Goal: Information Seeking & Learning: Learn about a topic

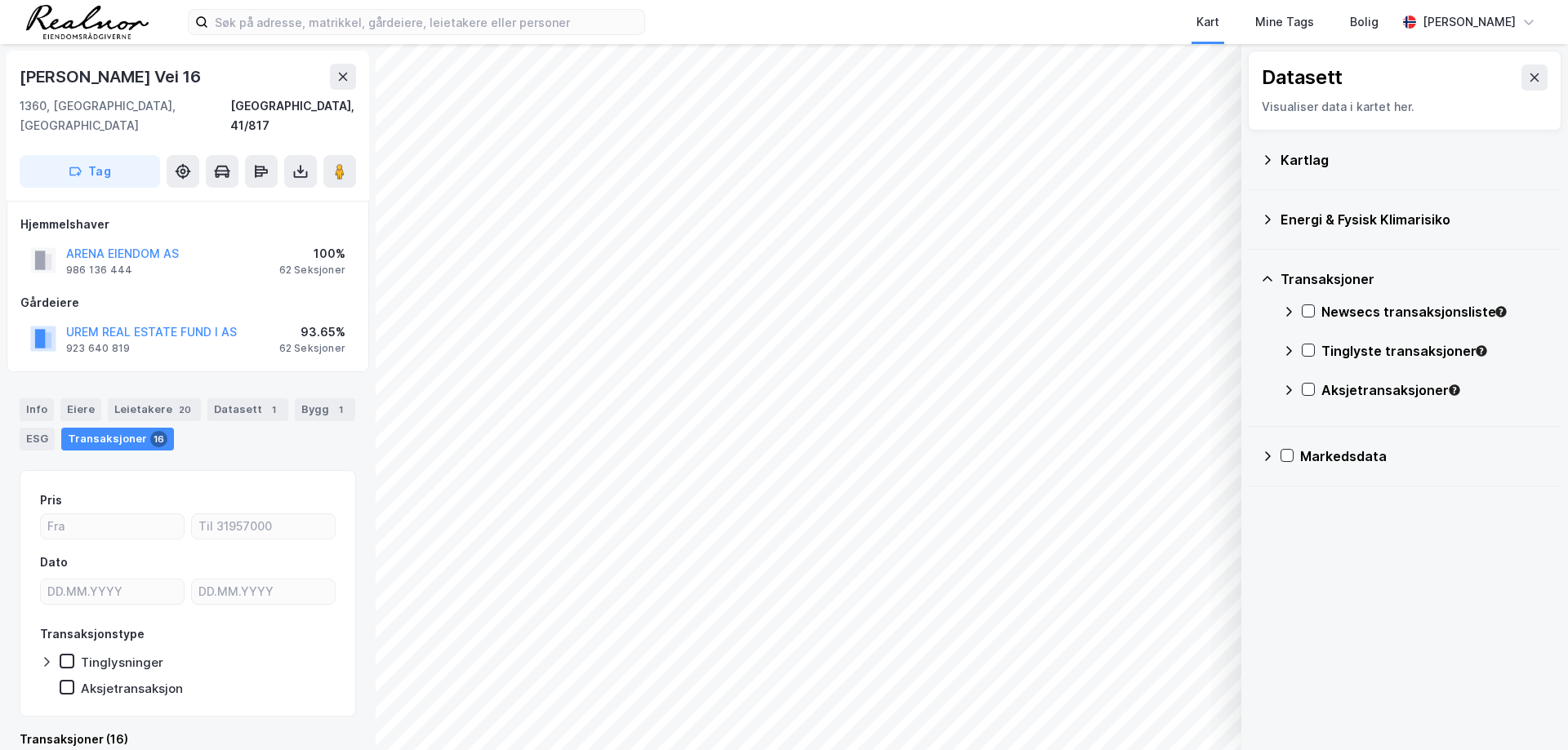
scroll to position [5, 0]
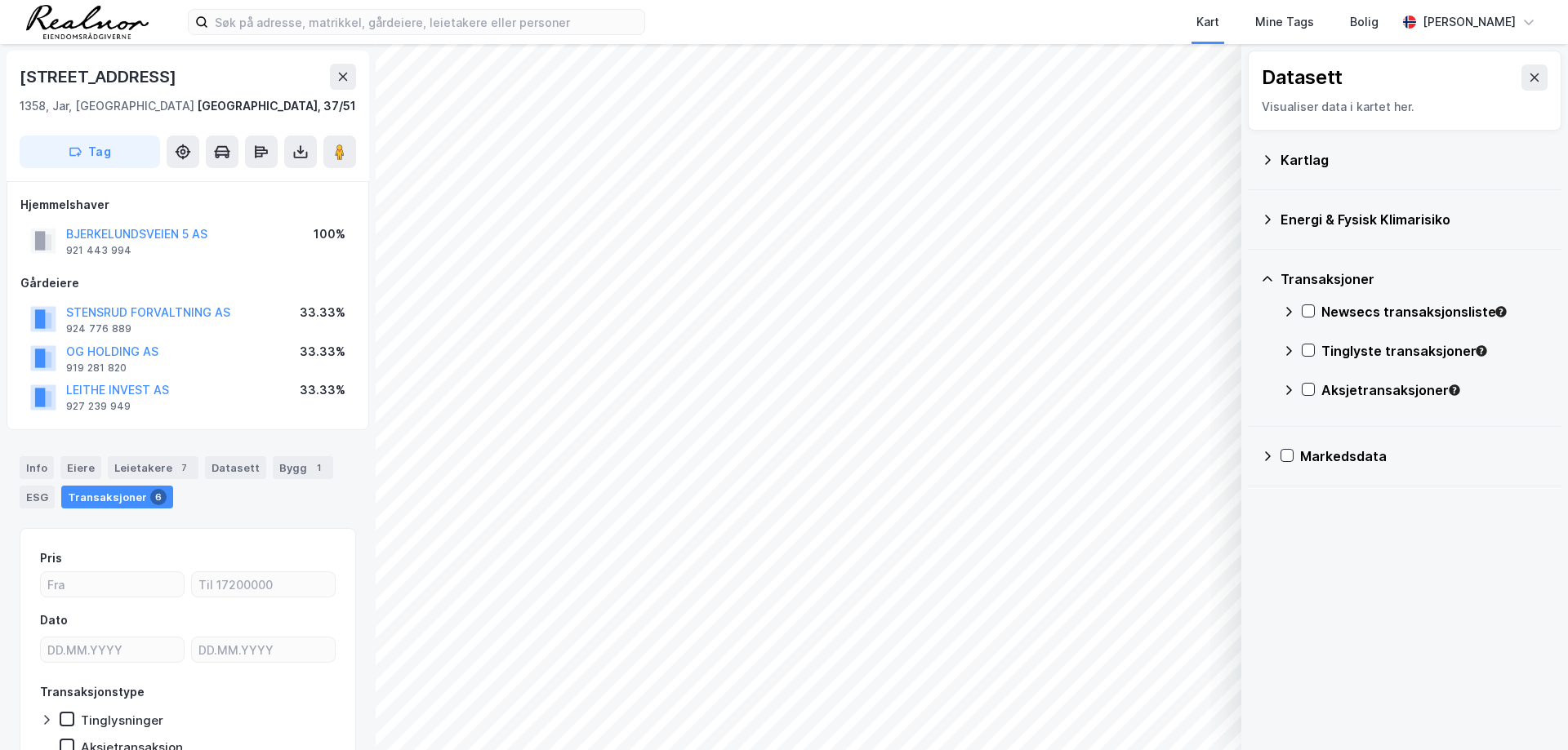
click at [110, 492] on div "Transaksjoner 6" at bounding box center [117, 497] width 112 height 23
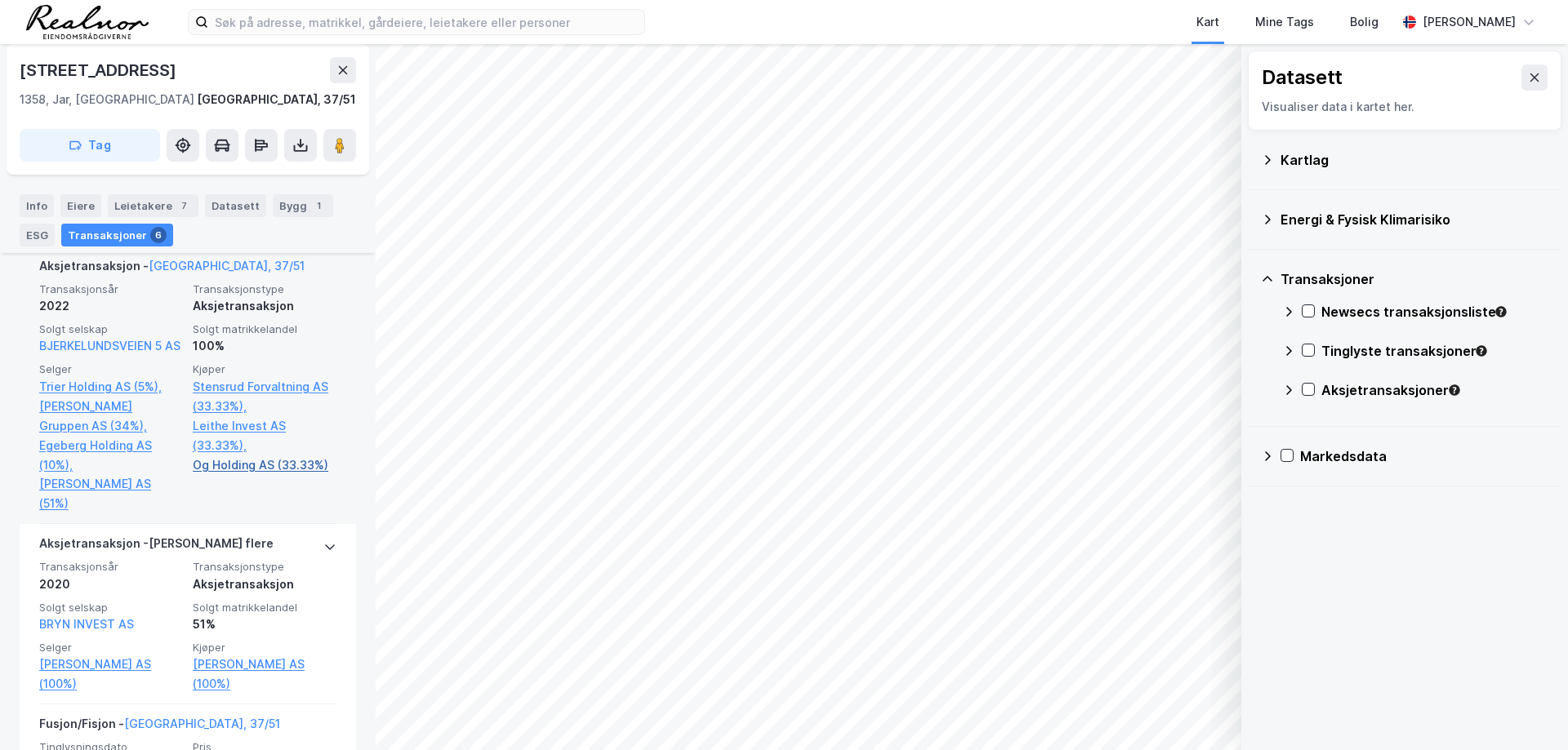
scroll to position [653, 0]
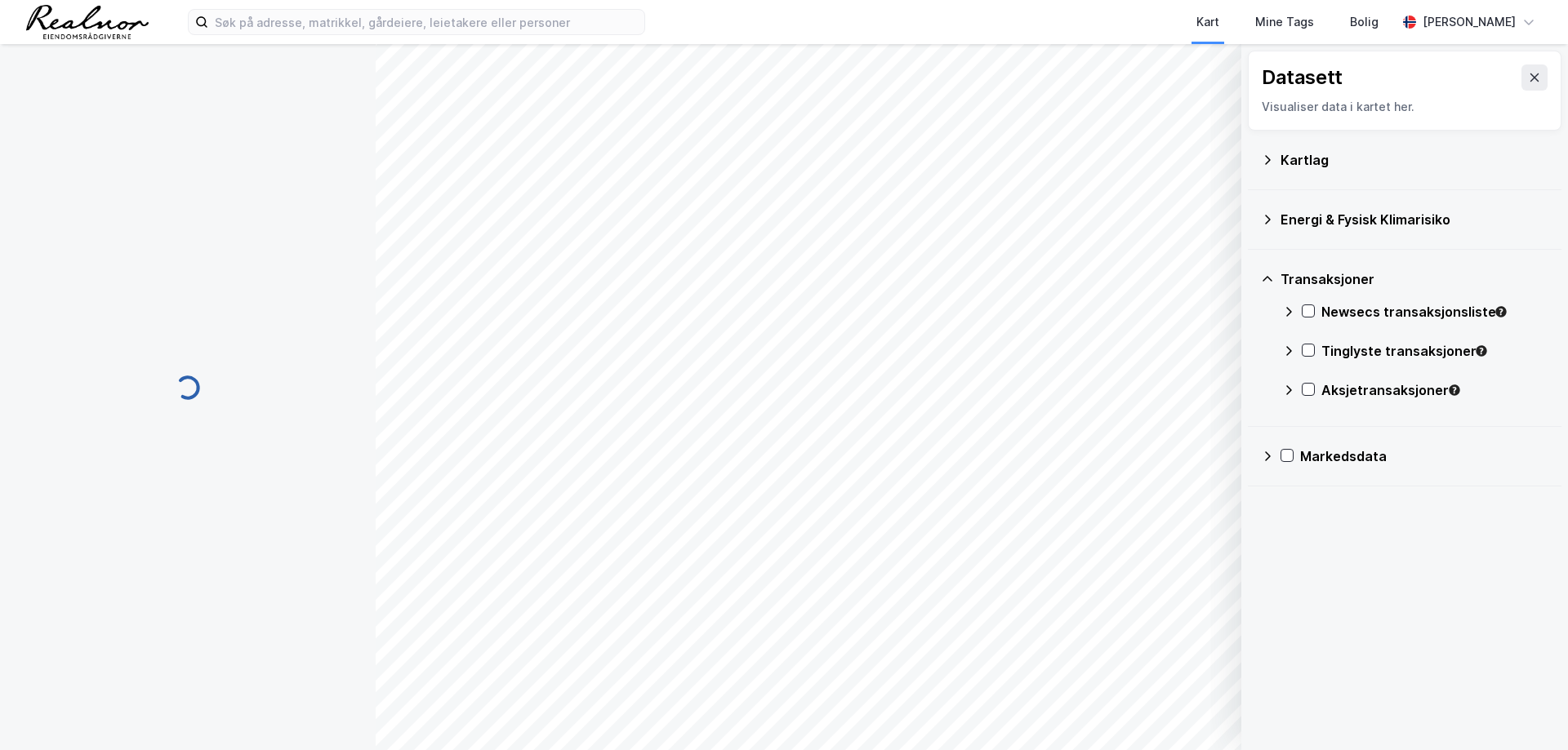
scroll to position [25, 0]
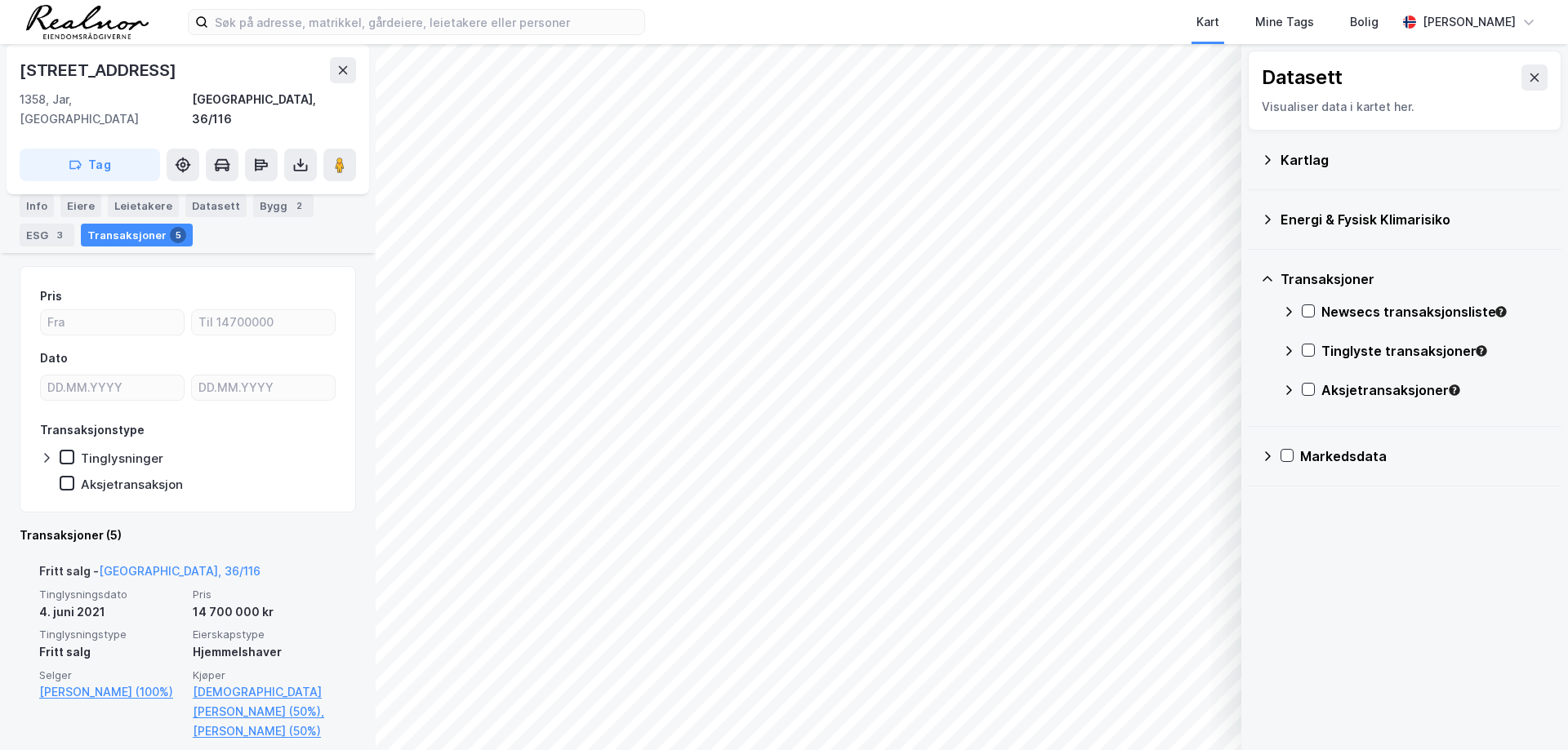
scroll to position [327, 0]
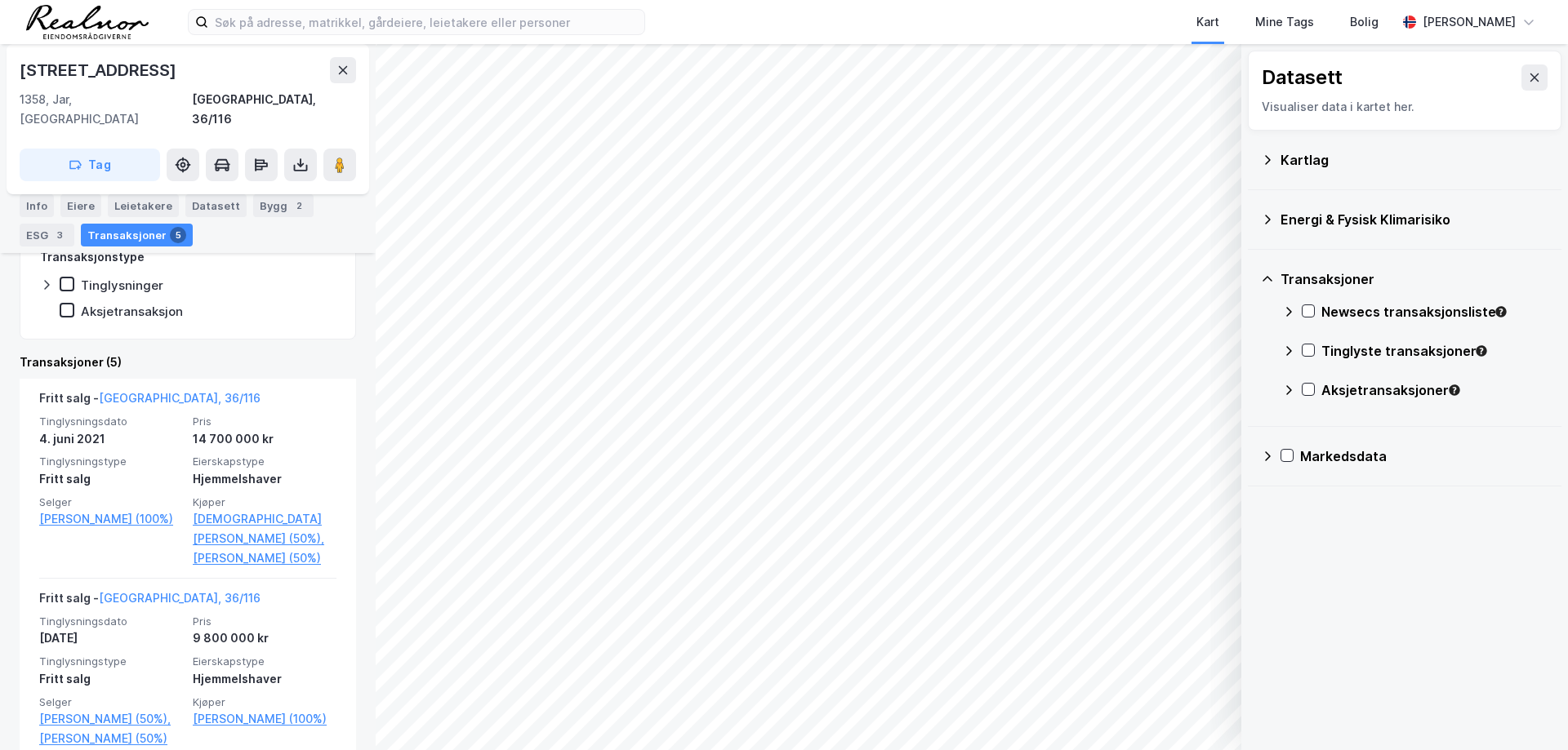
click at [421, 749] on html "Kart Mine Tags Bolig [PERSON_NAME] © Mapbox © OpenStreetMap Improve this map © …" at bounding box center [784, 375] width 1568 height 750
click at [568, 749] on html "Kart Mine Tags Bolig [PERSON_NAME] © Mapbox © OpenStreetMap Improve this map © …" at bounding box center [784, 375] width 1568 height 750
click at [540, 749] on html "Kart Mine Tags Bolig [PERSON_NAME] © Mapbox © OpenStreetMap Improve this map © …" at bounding box center [784, 375] width 1568 height 750
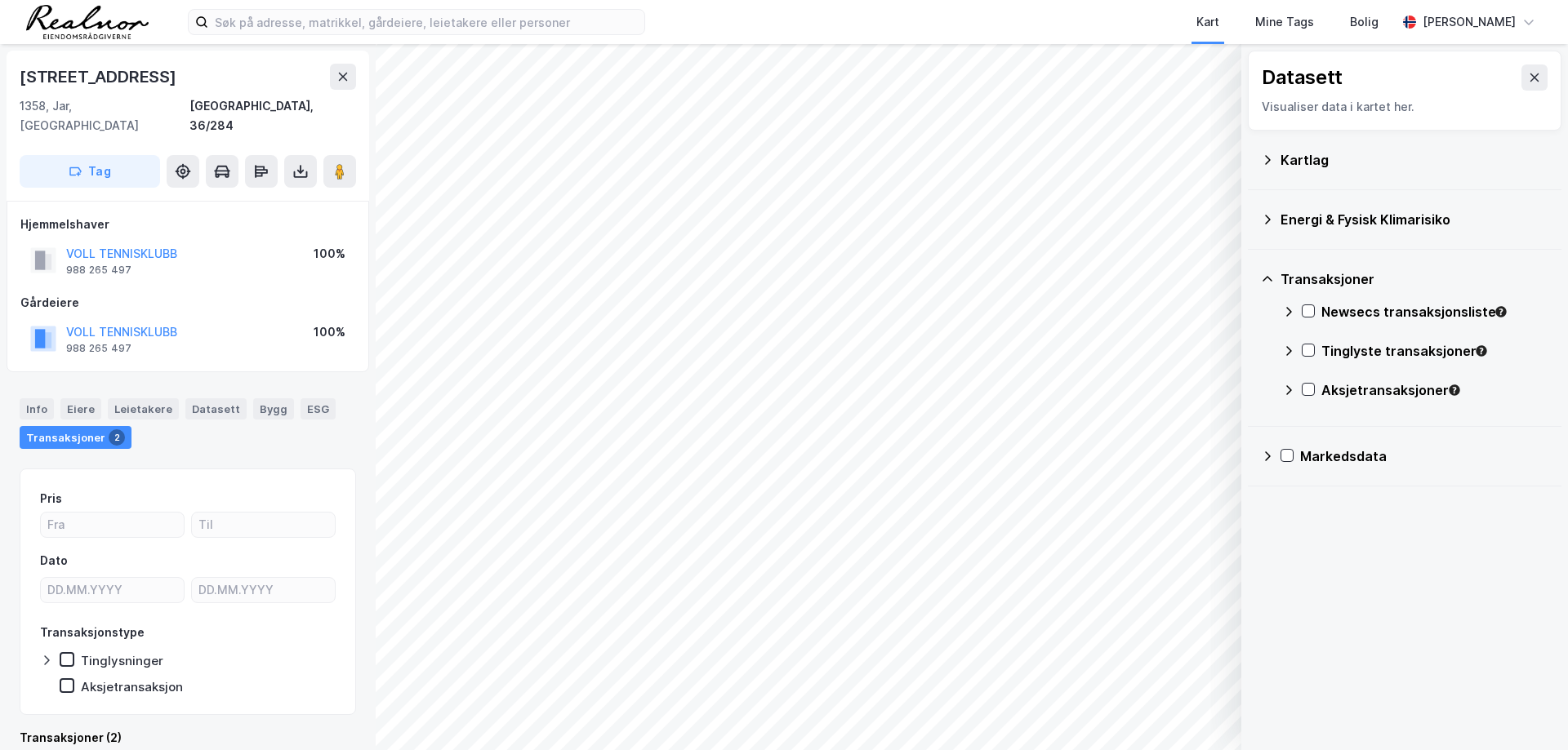
scroll to position [4, 0]
click at [781, 749] on html "Kart Mine Tags Bolig [PERSON_NAME] © Mapbox © OpenStreetMap Improve this map © …" at bounding box center [784, 375] width 1568 height 750
click at [786, 749] on html "Kart Mine Tags Bolig [PERSON_NAME] © Mapbox © OpenStreetMap Improve this map © …" at bounding box center [784, 375] width 1568 height 750
click at [75, 597] on div "© Mapbox © OpenStreetMap Improve this map © Maxar Datasett Visualiser data i ka…" at bounding box center [784, 397] width 1568 height 706
click at [664, 9] on div "Kart Mine Tags Bolig [PERSON_NAME] © Mapbox © OpenStreetMap Improve this map © …" at bounding box center [784, 375] width 1568 height 750
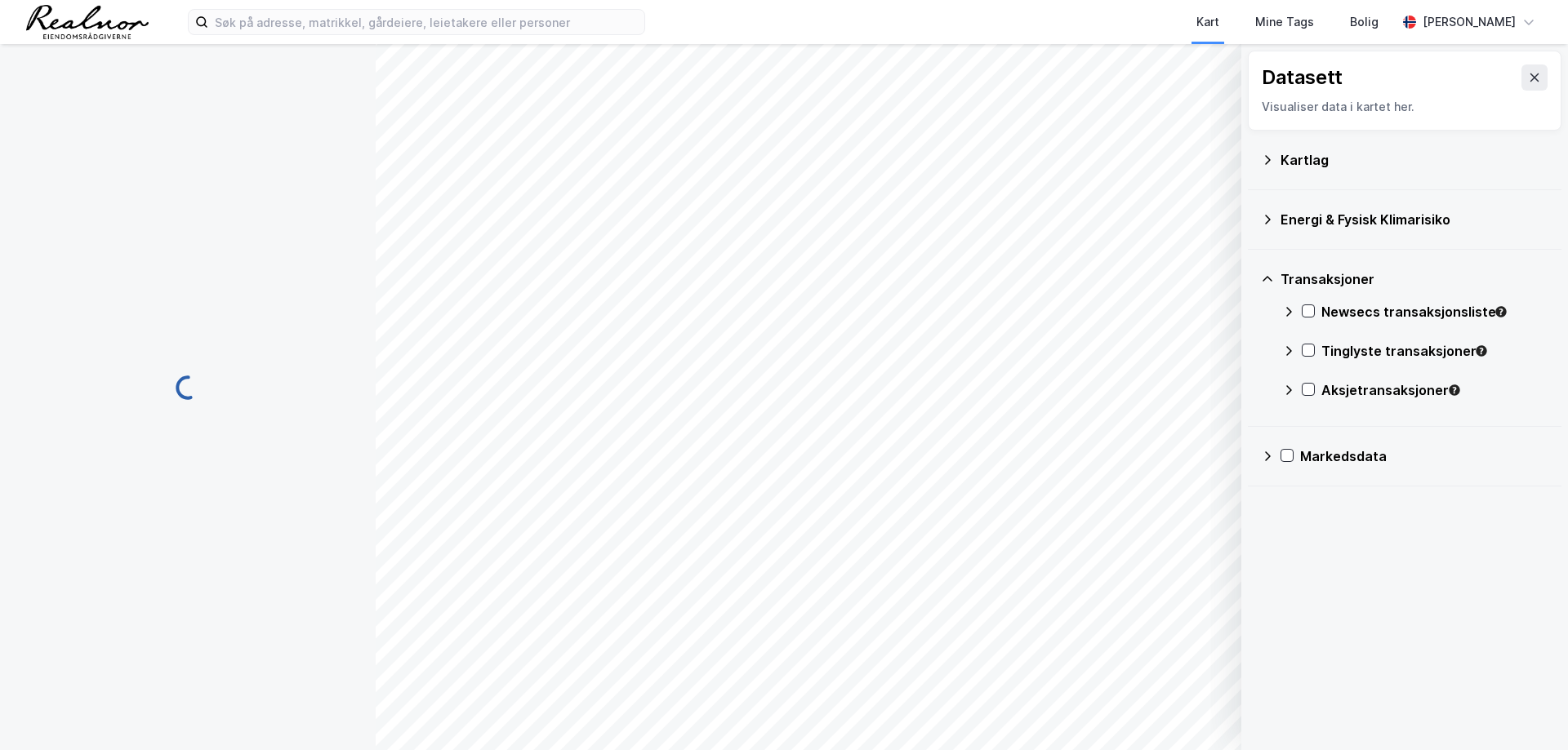
scroll to position [0, 0]
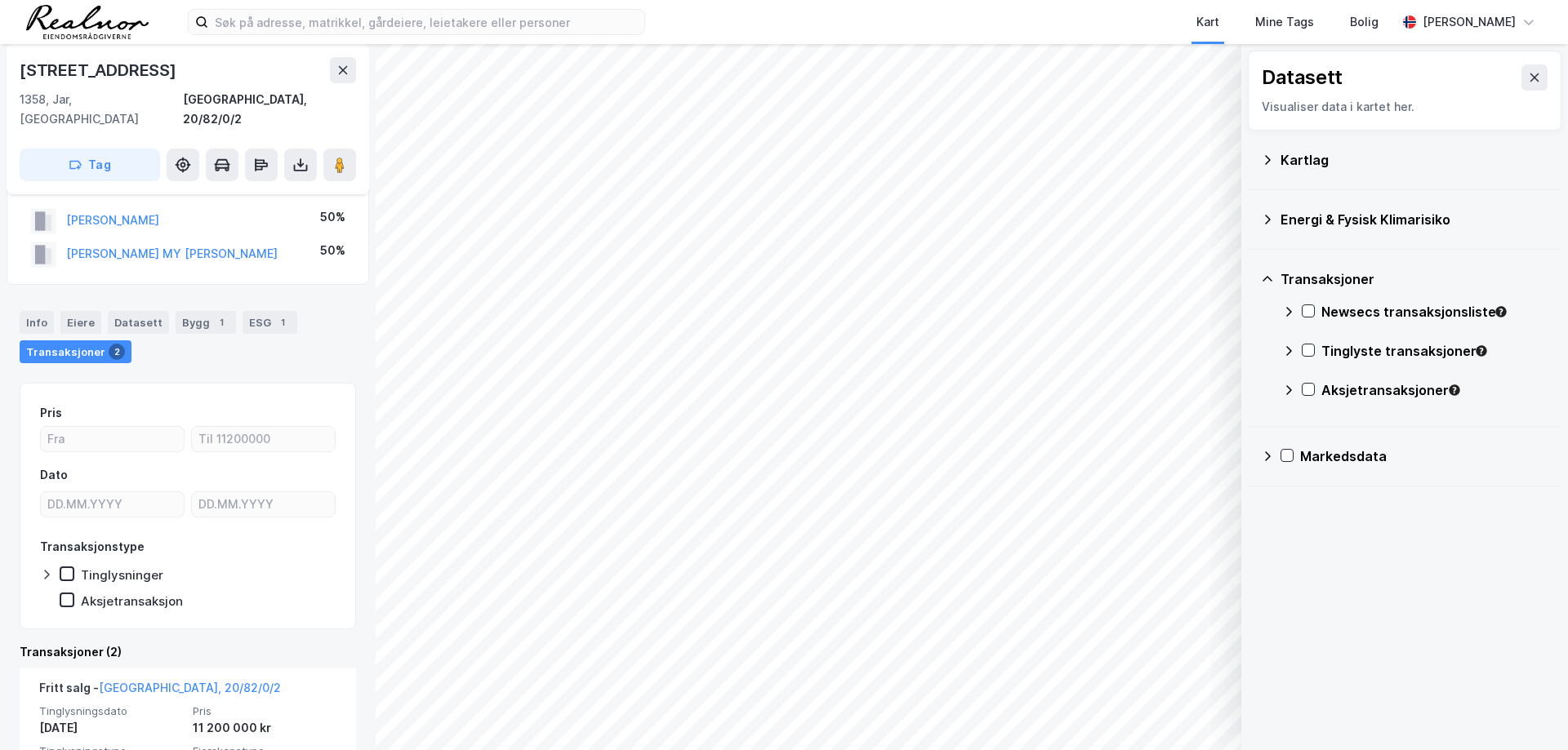
scroll to position [280, 0]
